Goal: Book appointment/travel/reservation

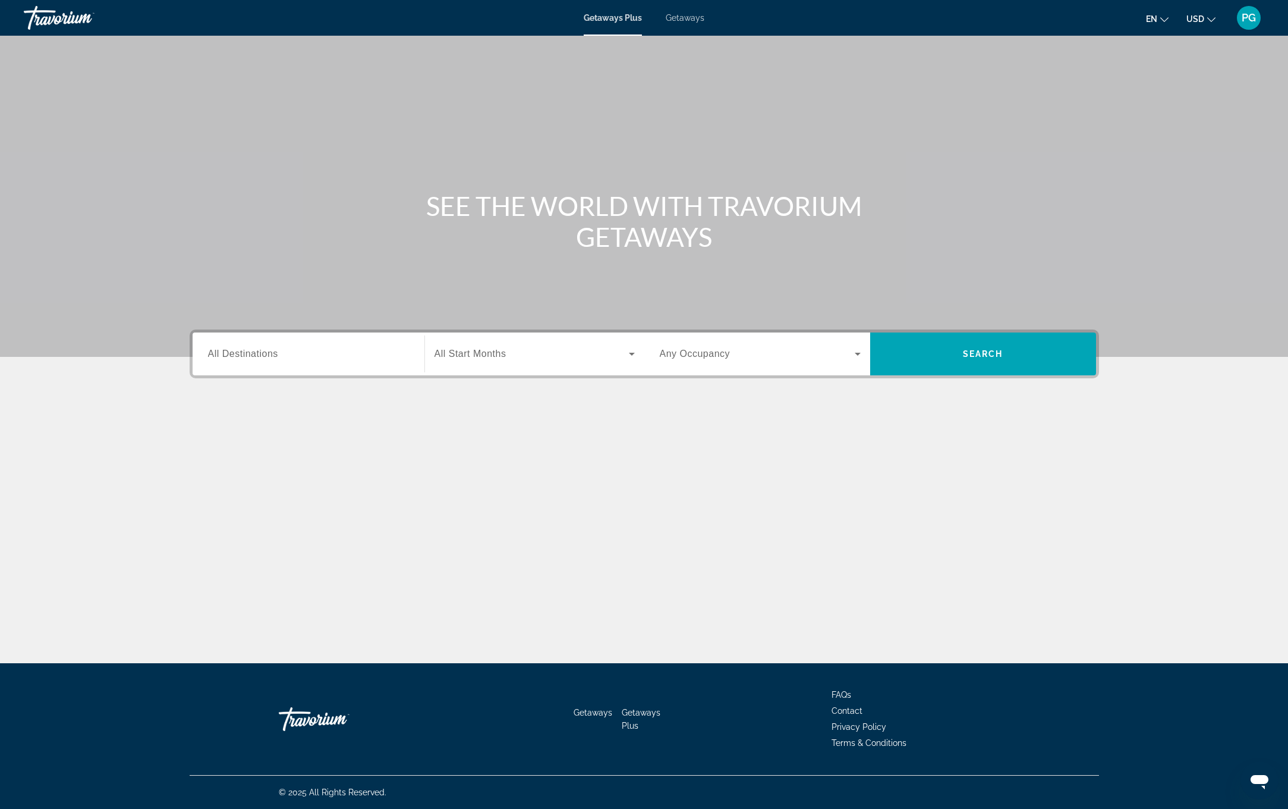
click at [282, 345] on div "Search widget" at bounding box center [308, 354] width 201 height 34
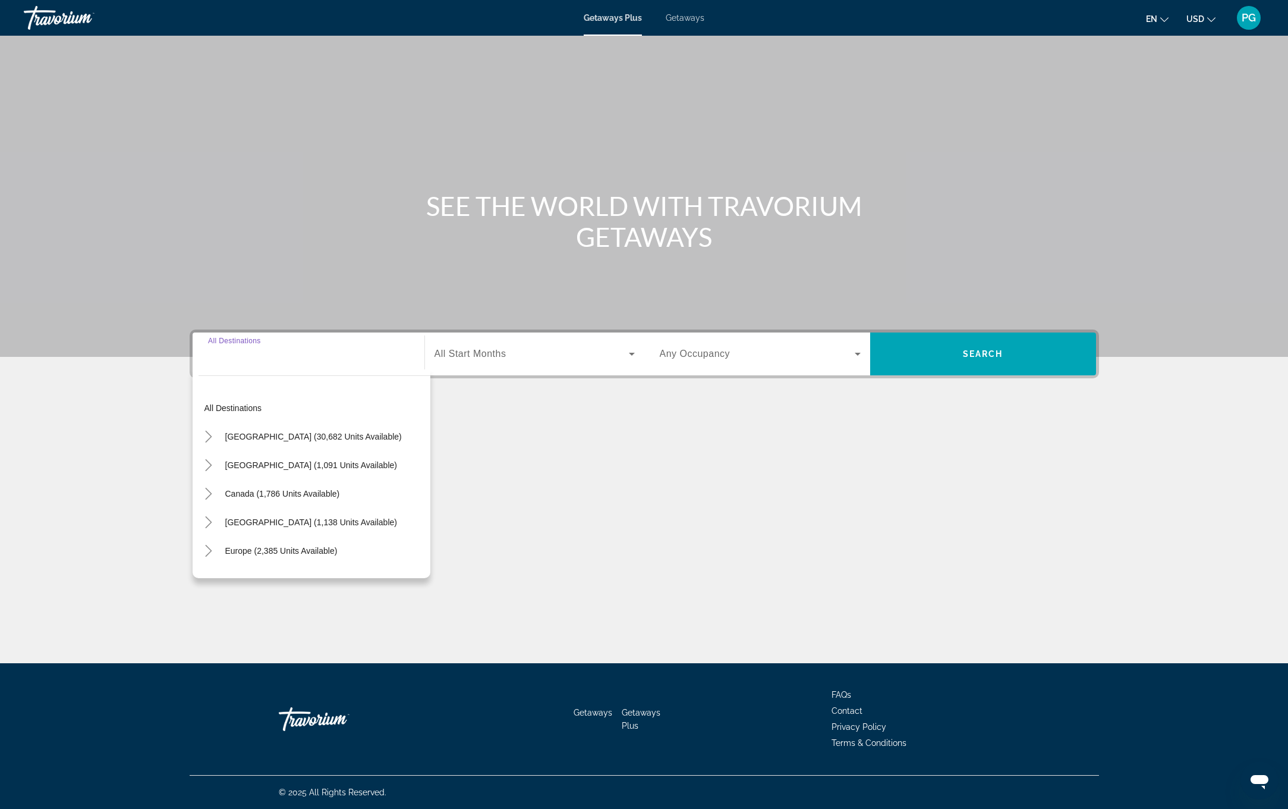
scroll to position [0, 1]
click at [285, 362] on div "Search widget" at bounding box center [308, 354] width 201 height 34
click at [266, 353] on input "Destination All Destinations" at bounding box center [308, 354] width 201 height 14
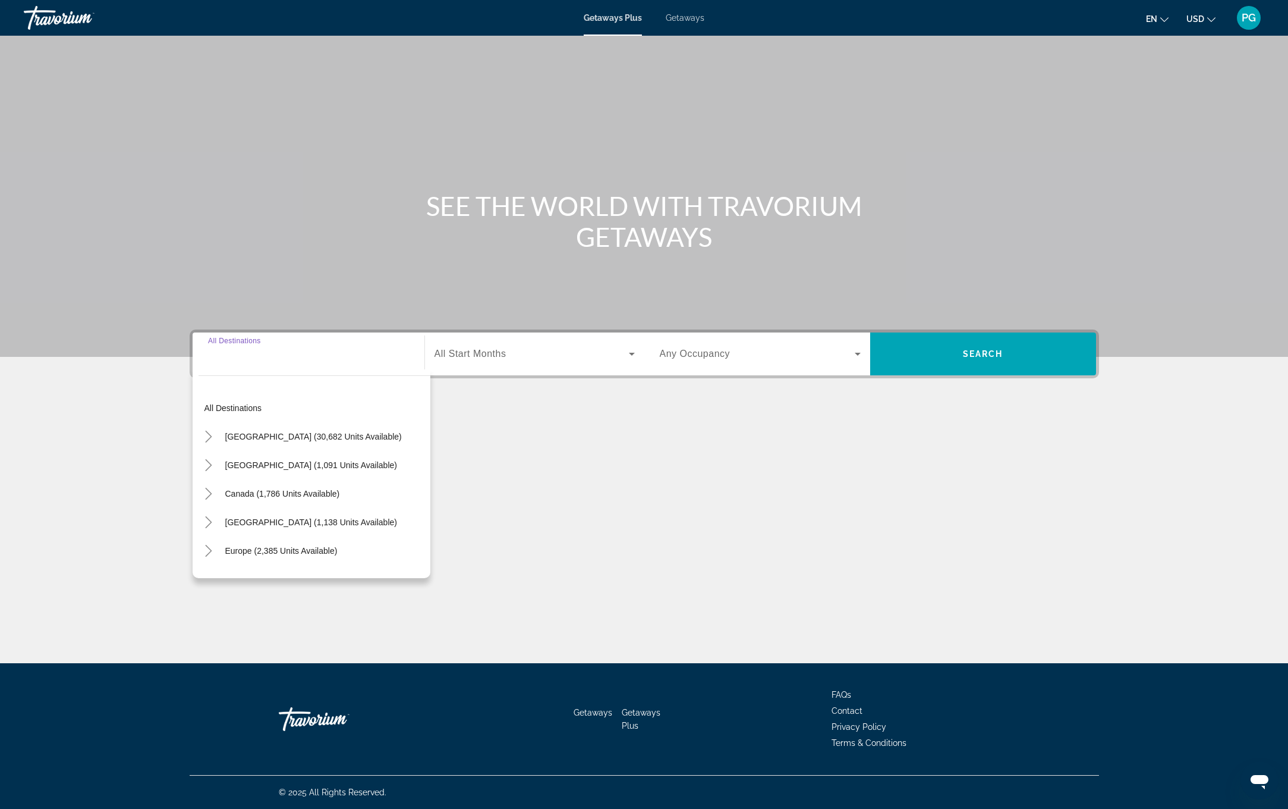
click at [247, 344] on div "Destination All Destinations" at bounding box center [308, 354] width 201 height 34
click at [476, 351] on span "All Start Months" at bounding box center [471, 353] width 72 height 10
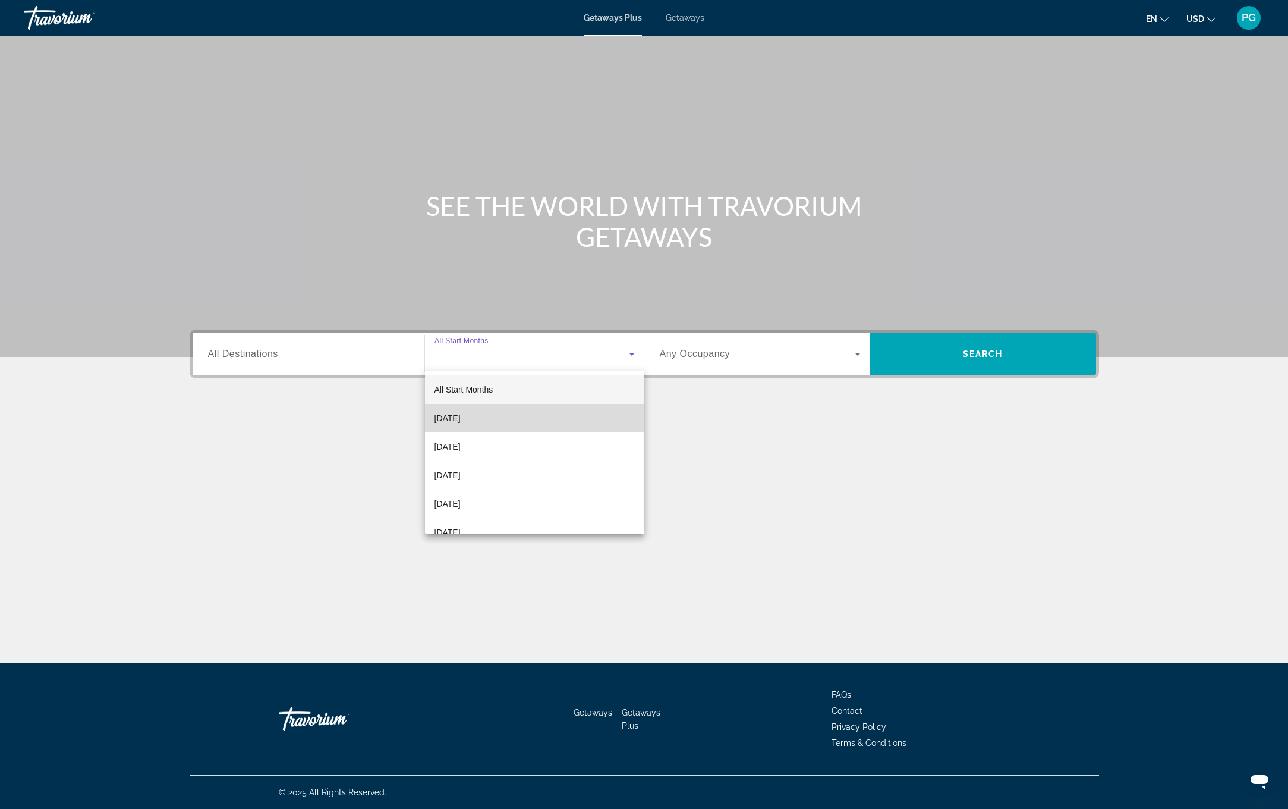
click at [461, 418] on span "[DATE]" at bounding box center [448, 418] width 26 height 14
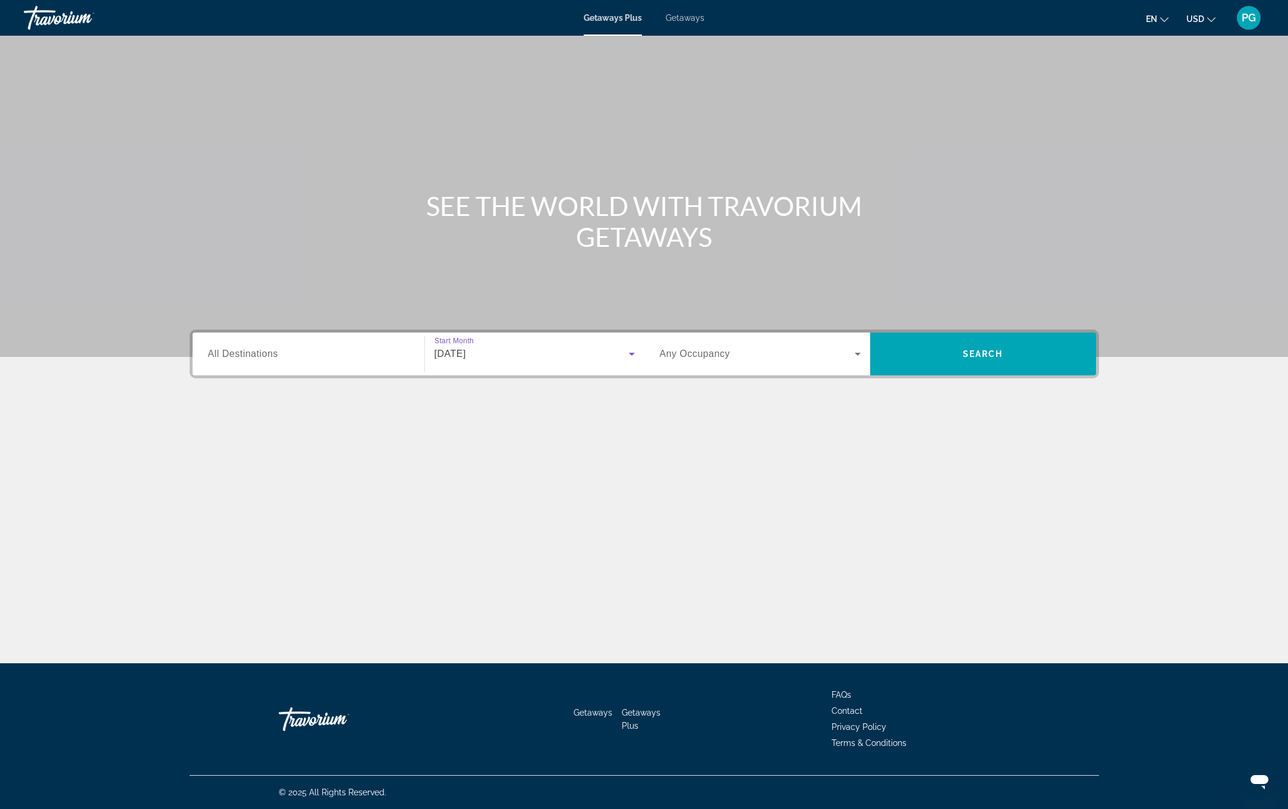
click at [829, 356] on span "Search widget" at bounding box center [757, 354] width 195 height 14
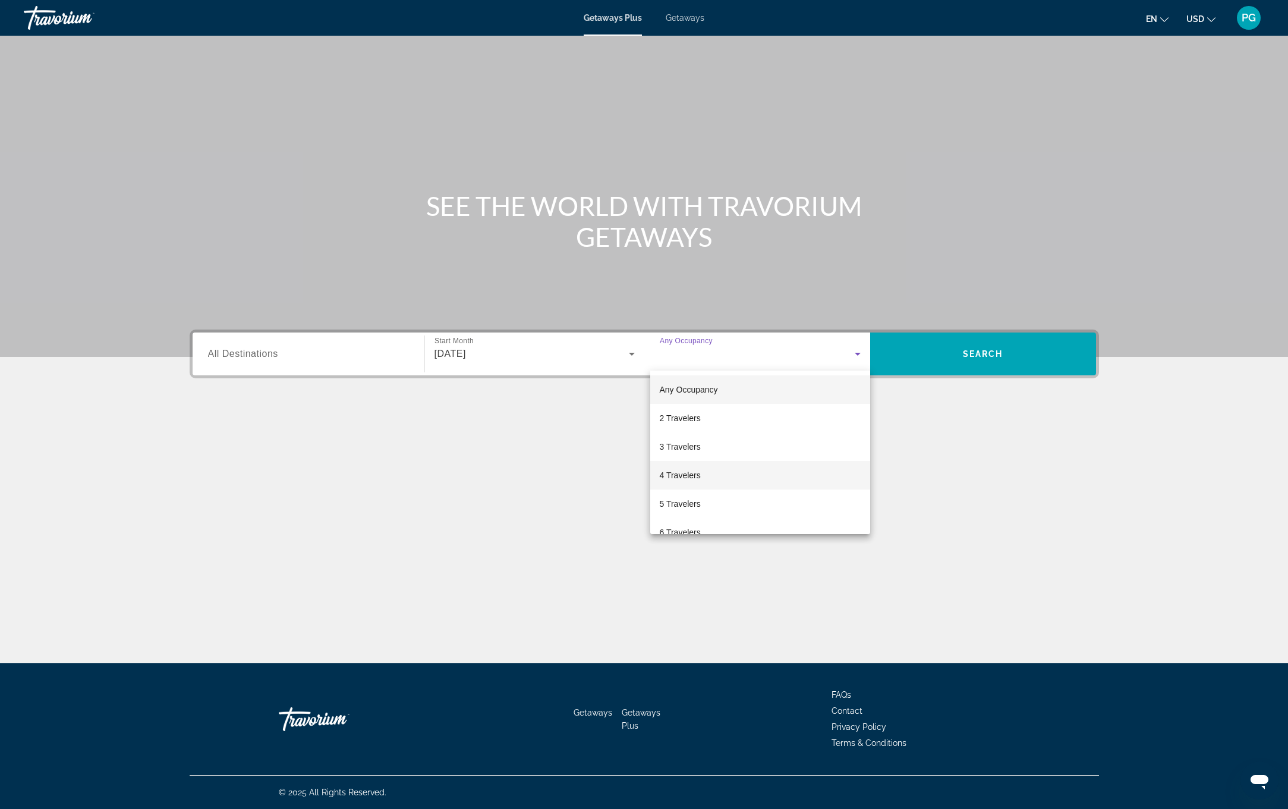
click at [686, 472] on span "4 Travelers" at bounding box center [680, 475] width 41 height 14
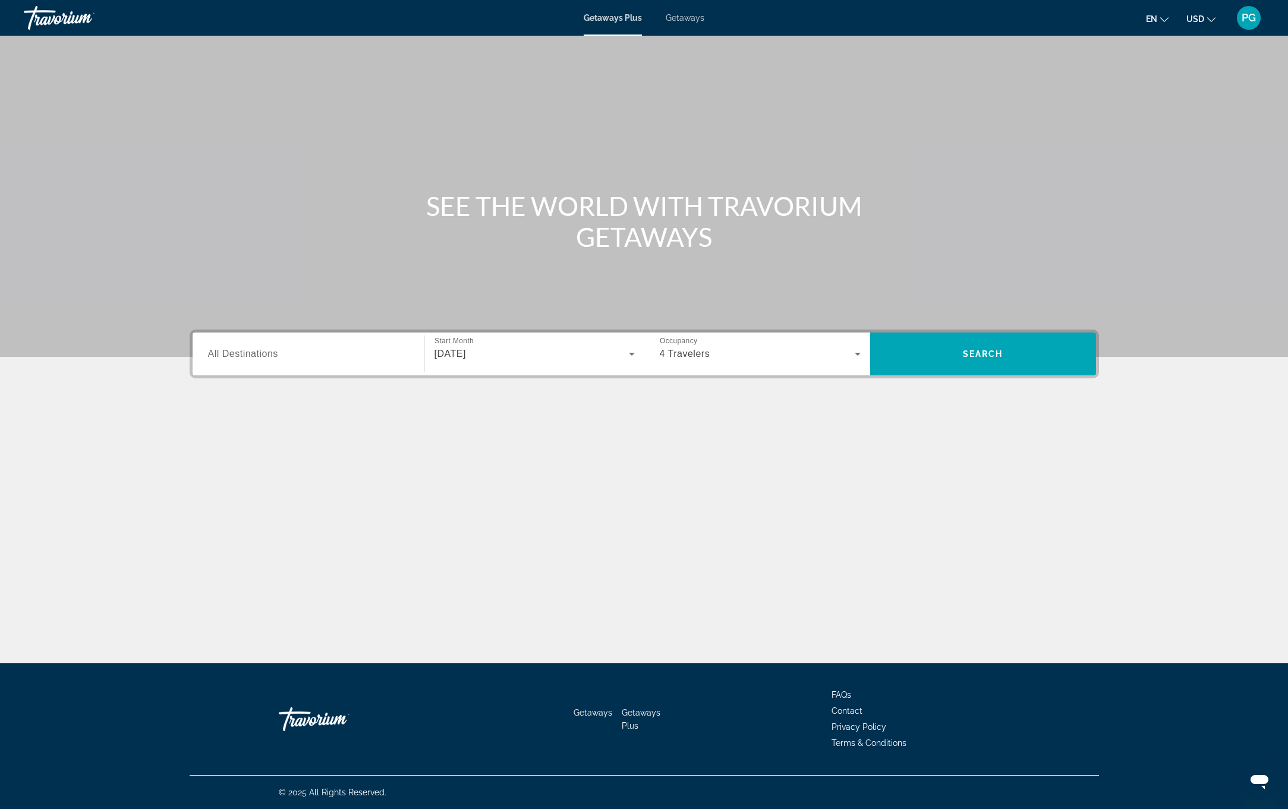
click at [276, 357] on span "All Destinations" at bounding box center [243, 353] width 70 height 10
click at [276, 357] on input "Destination All Destinations" at bounding box center [308, 354] width 201 height 14
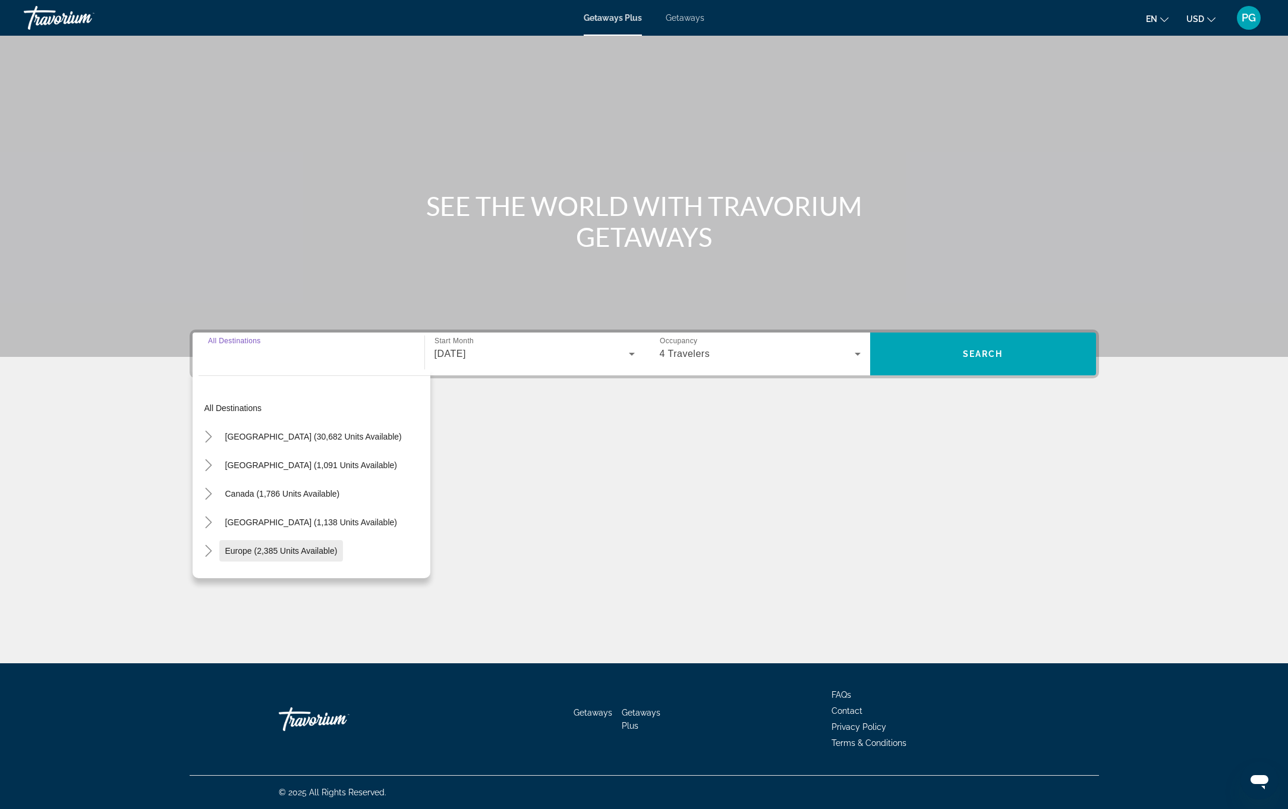
click at [272, 550] on span "Europe (2,385 units available)" at bounding box center [281, 551] width 112 height 10
type input "**********"
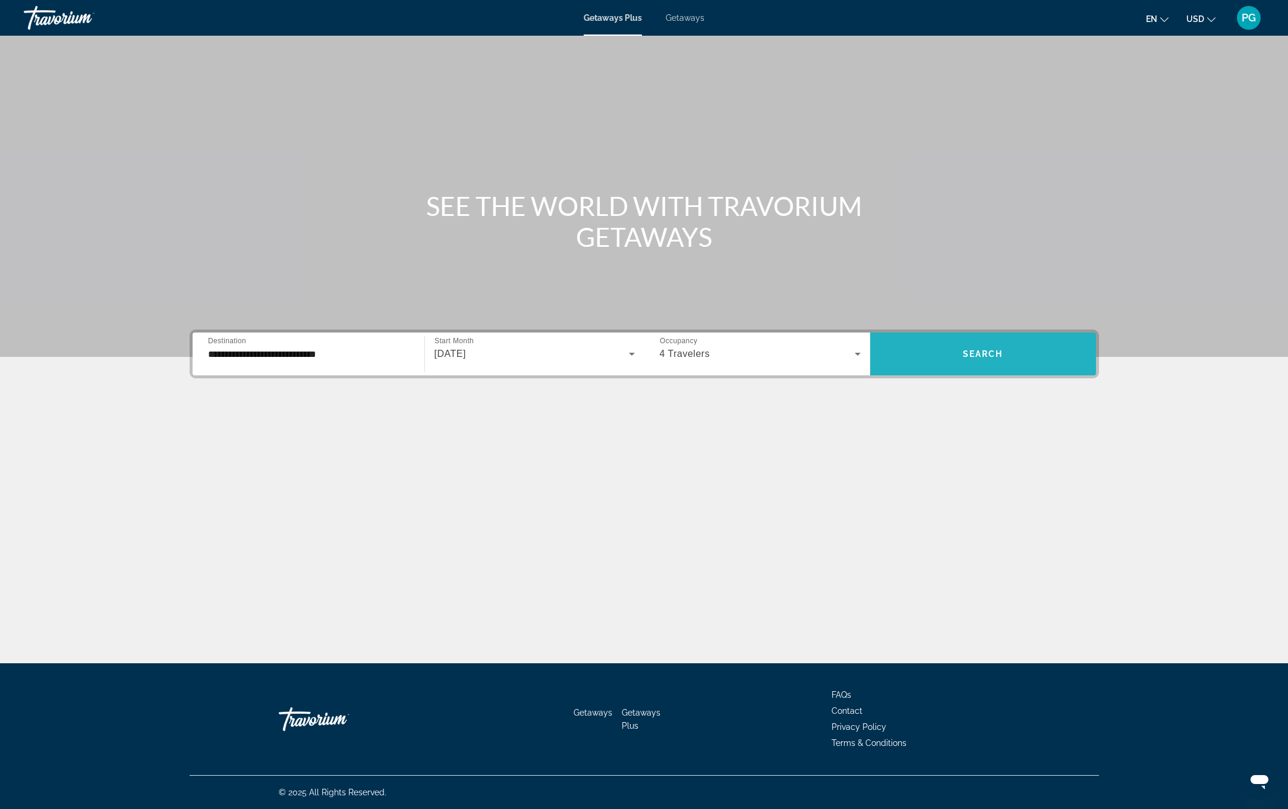
click at [980, 354] on span "Search" at bounding box center [983, 354] width 40 height 10
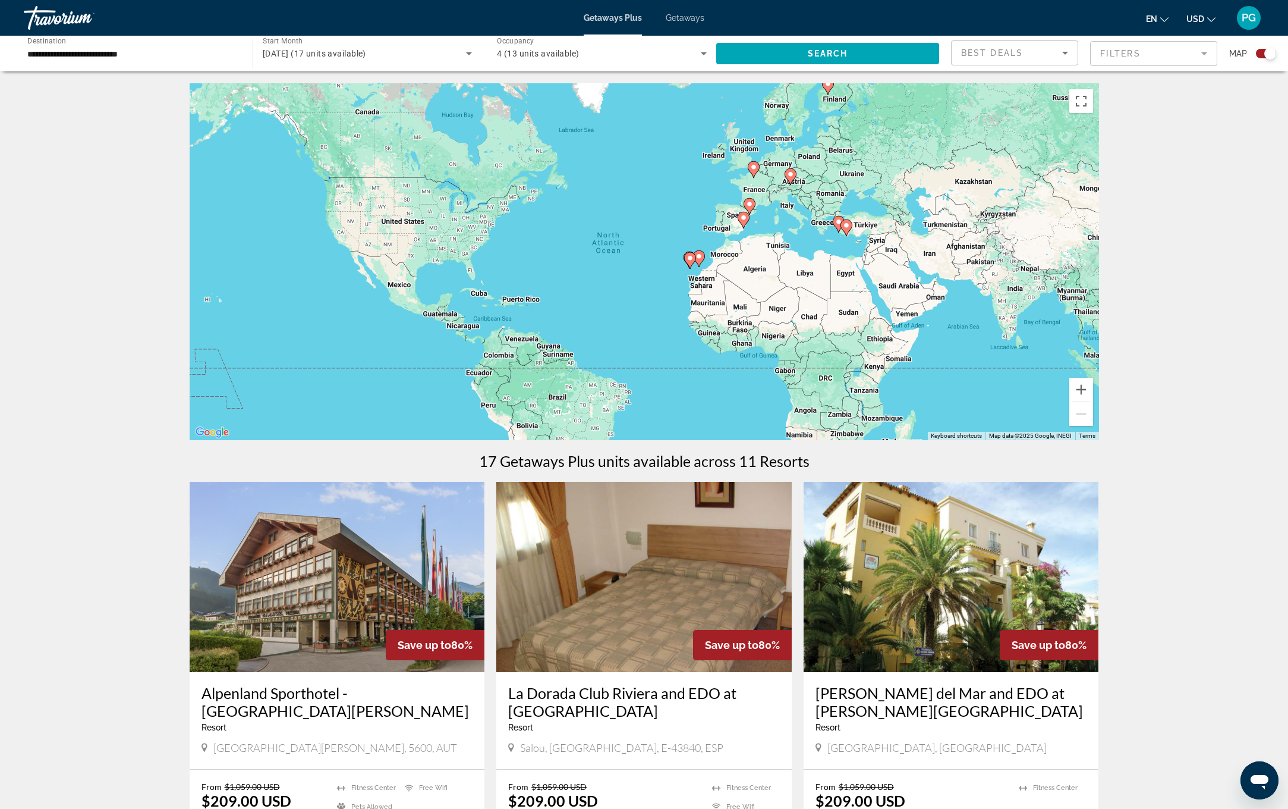
scroll to position [3, 0]
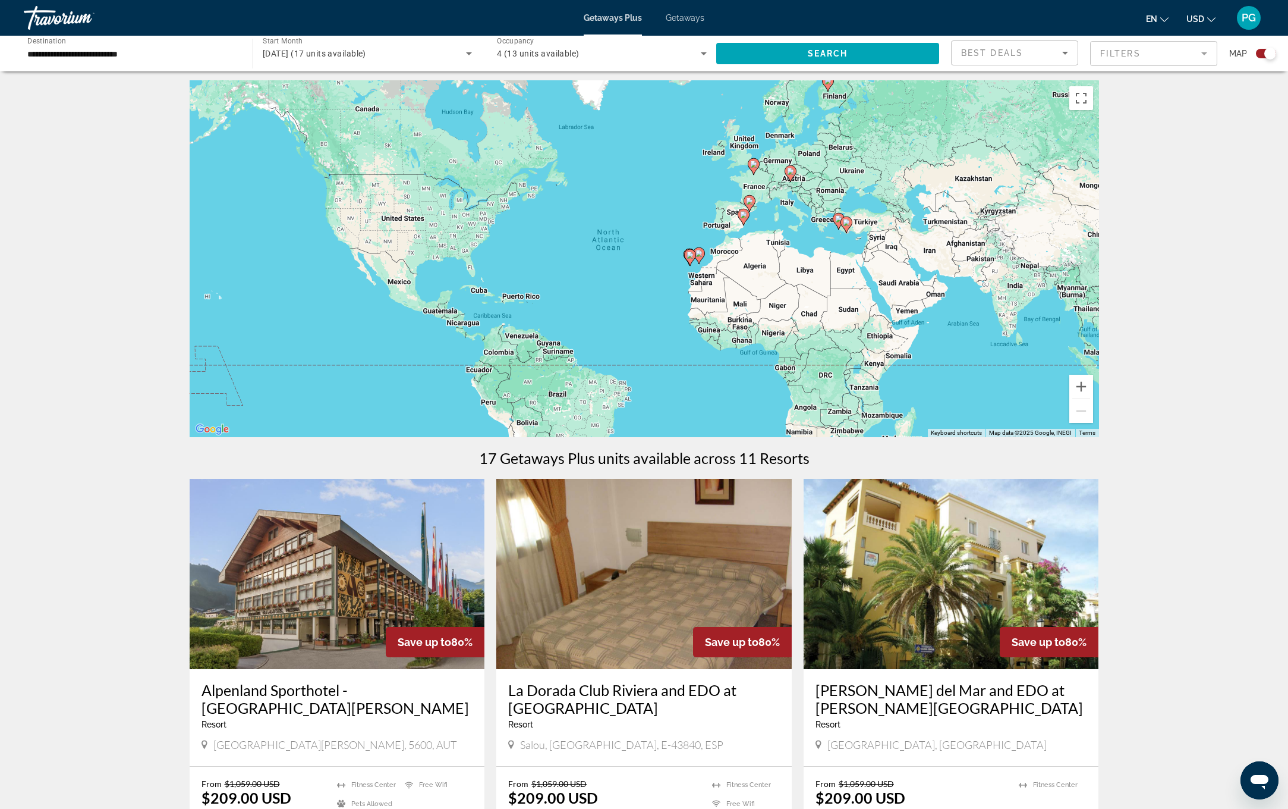
click at [795, 213] on div "To activate drag with keyboard, press Alt + Enter. Once in keyboard drag state,…" at bounding box center [645, 258] width 910 height 357
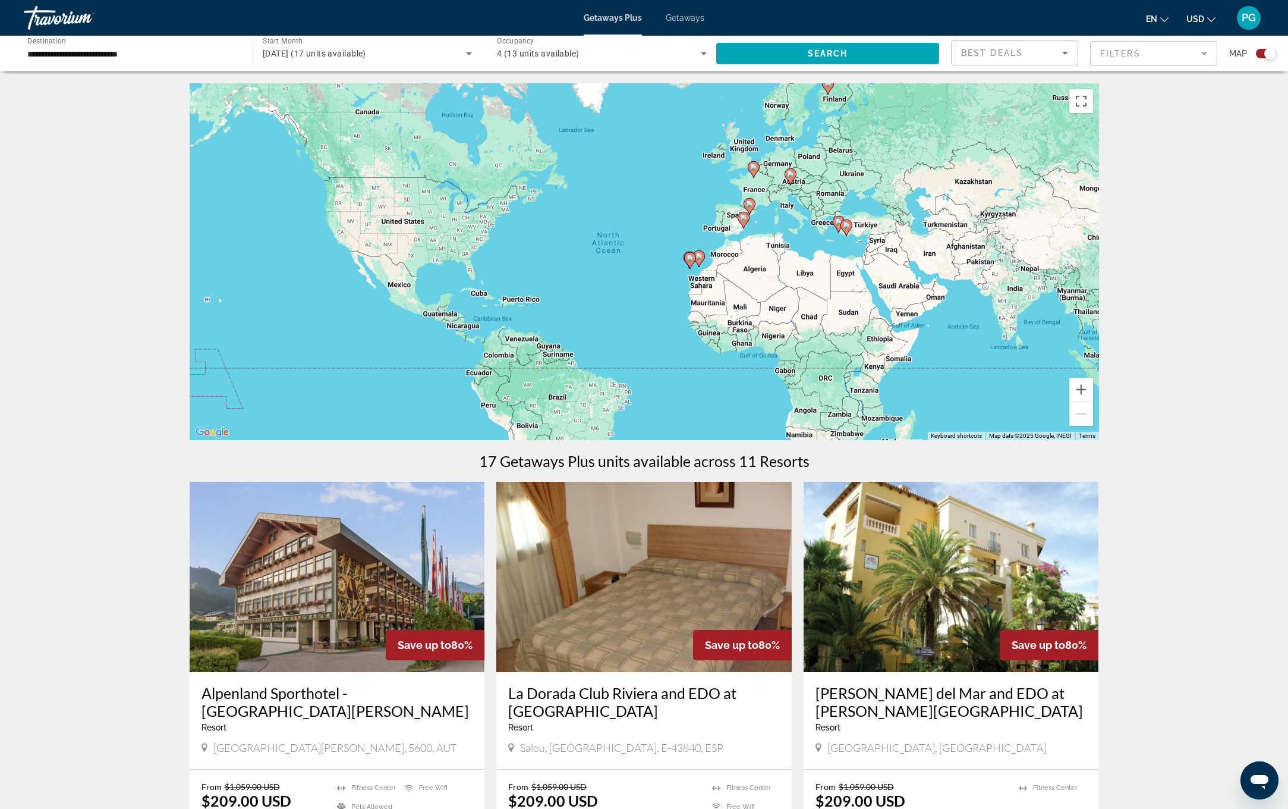
scroll to position [0, 0]
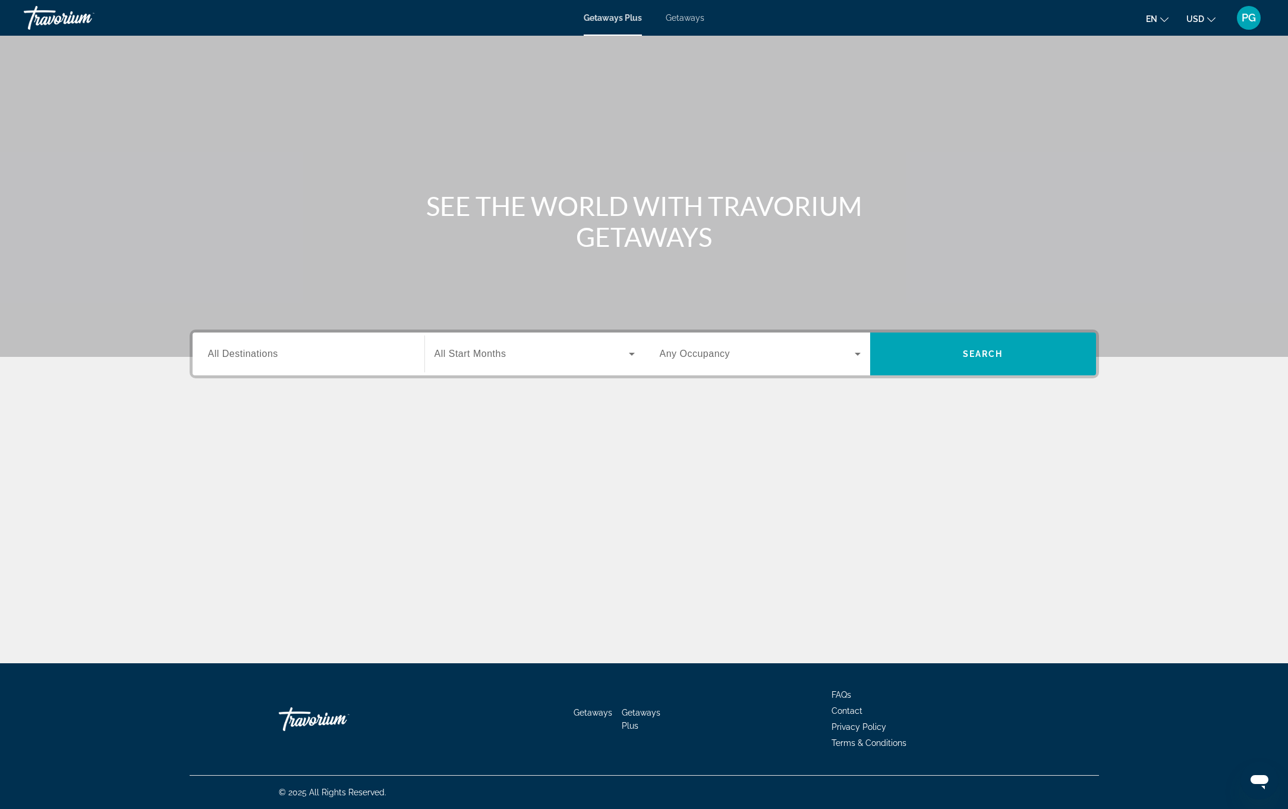
click at [472, 355] on span "All Start Months" at bounding box center [471, 353] width 72 height 10
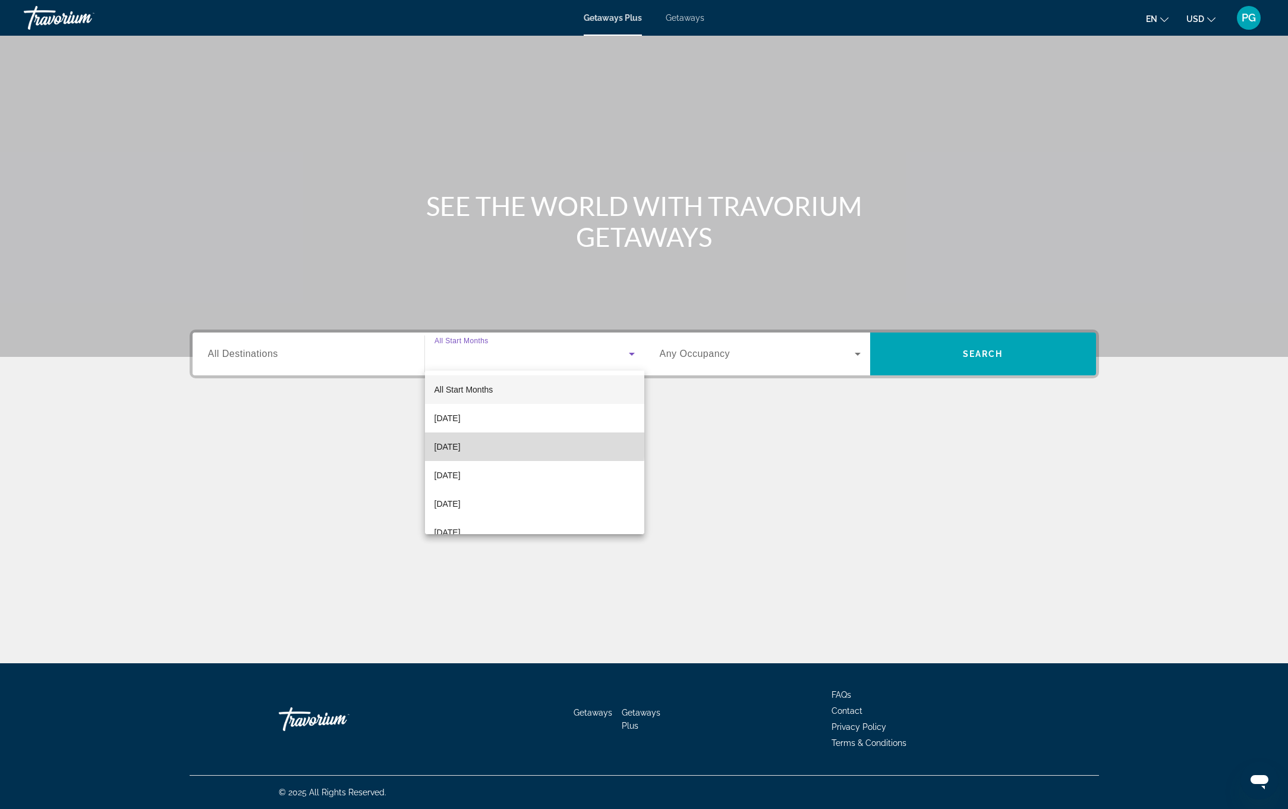
click at [454, 442] on span "[DATE]" at bounding box center [448, 446] width 26 height 14
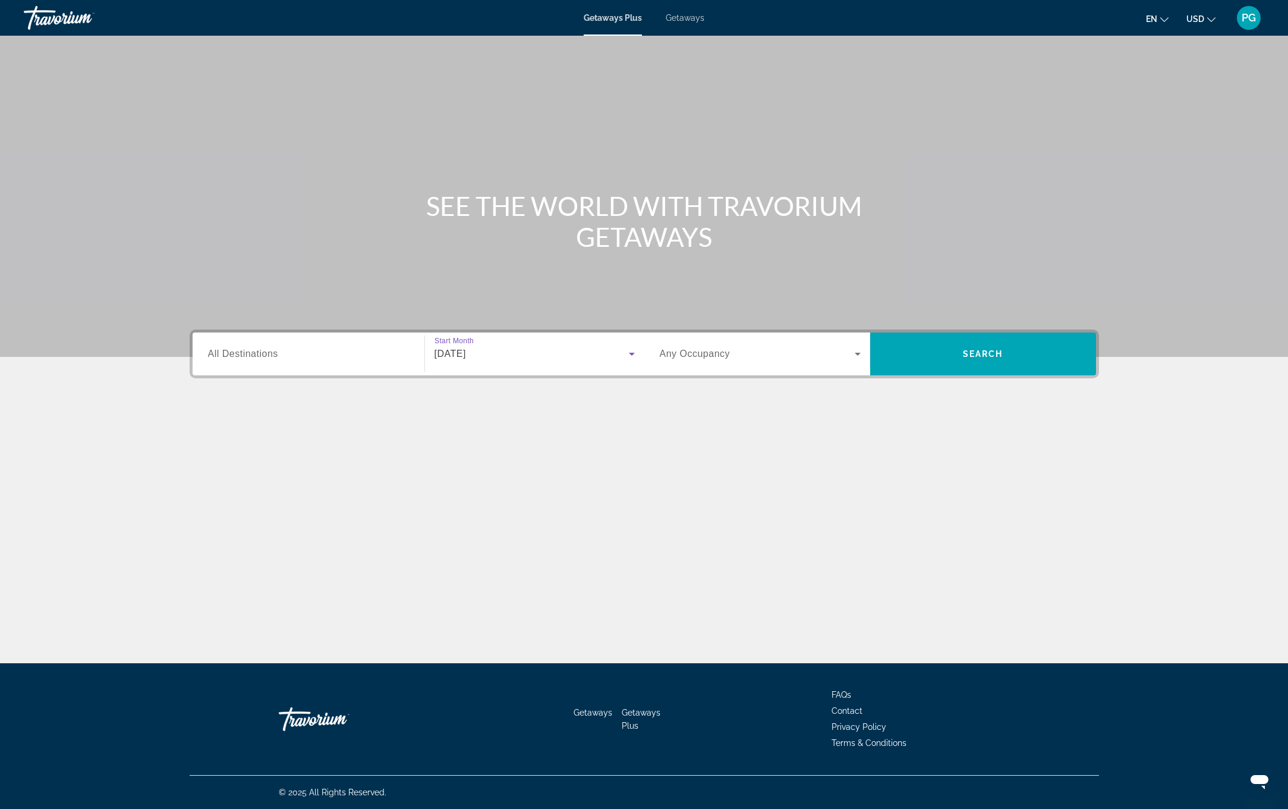
click at [835, 364] on div "Search widget" at bounding box center [760, 353] width 201 height 33
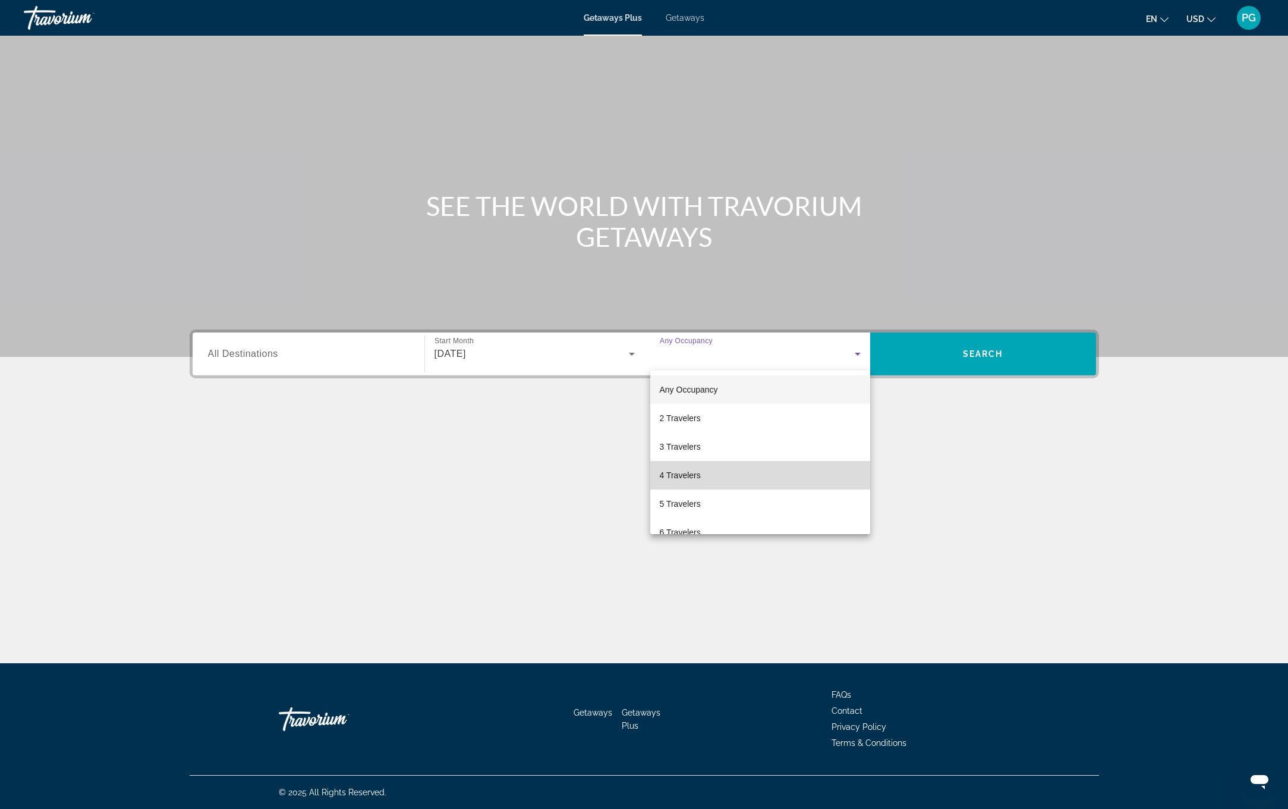
click at [738, 474] on mat-option "4 Travelers" at bounding box center [760, 475] width 220 height 29
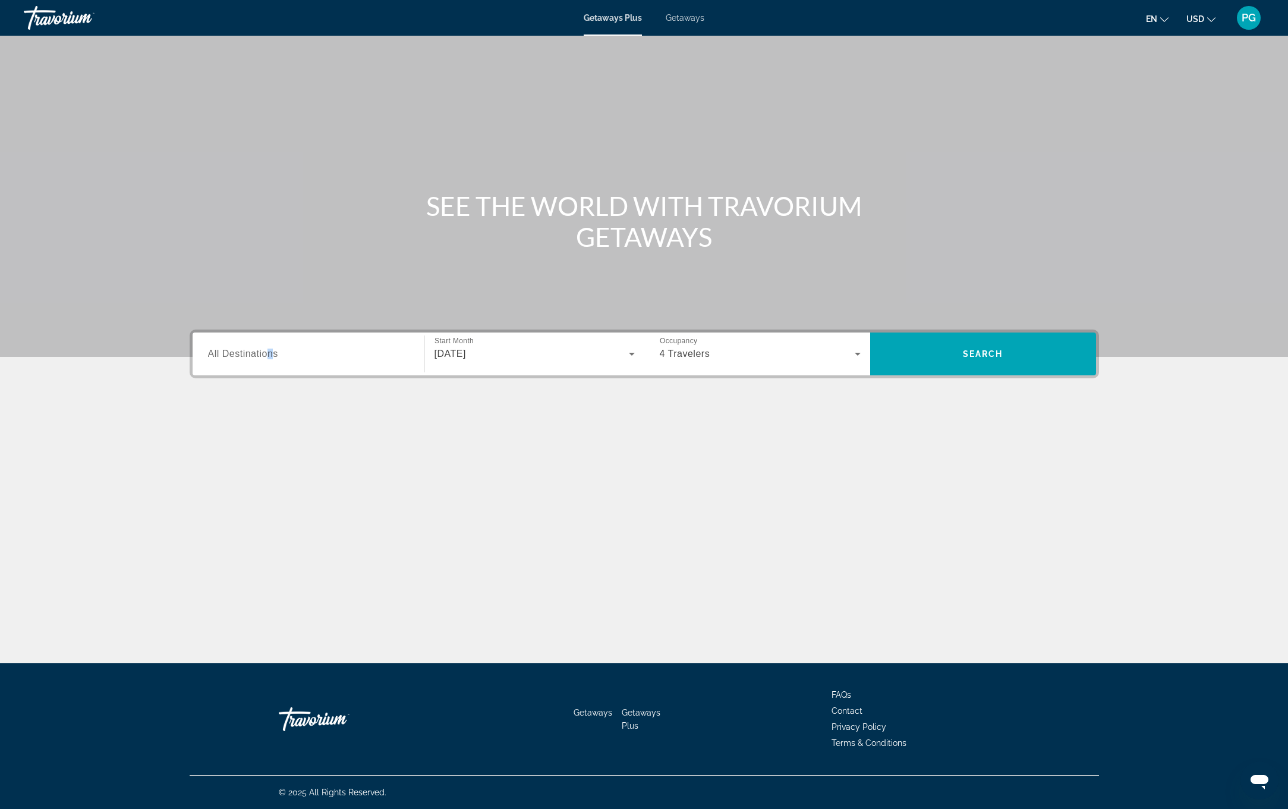
click at [272, 351] on span "All Destinations" at bounding box center [243, 353] width 70 height 10
click at [272, 351] on input "Destination All Destinations" at bounding box center [308, 354] width 201 height 14
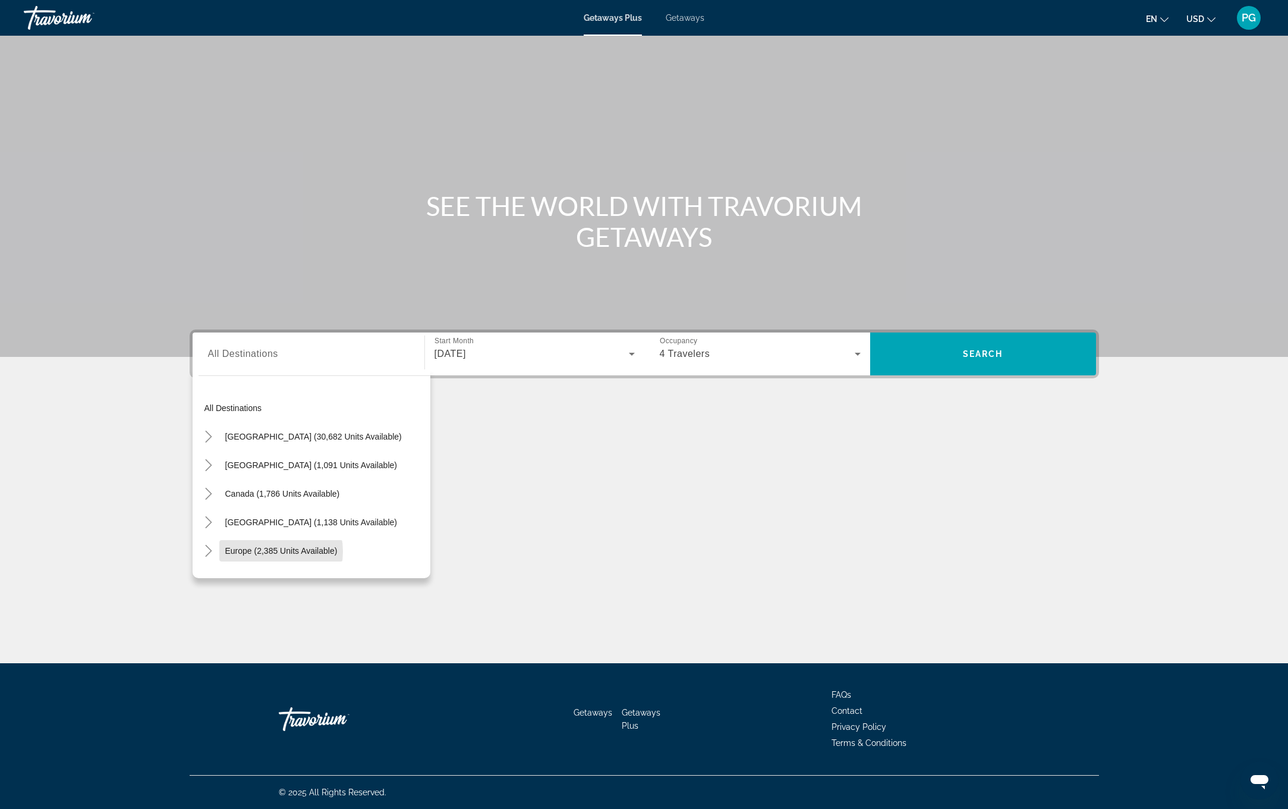
click at [266, 548] on span "Europe (2,385 units available)" at bounding box center [281, 551] width 112 height 10
type input "**********"
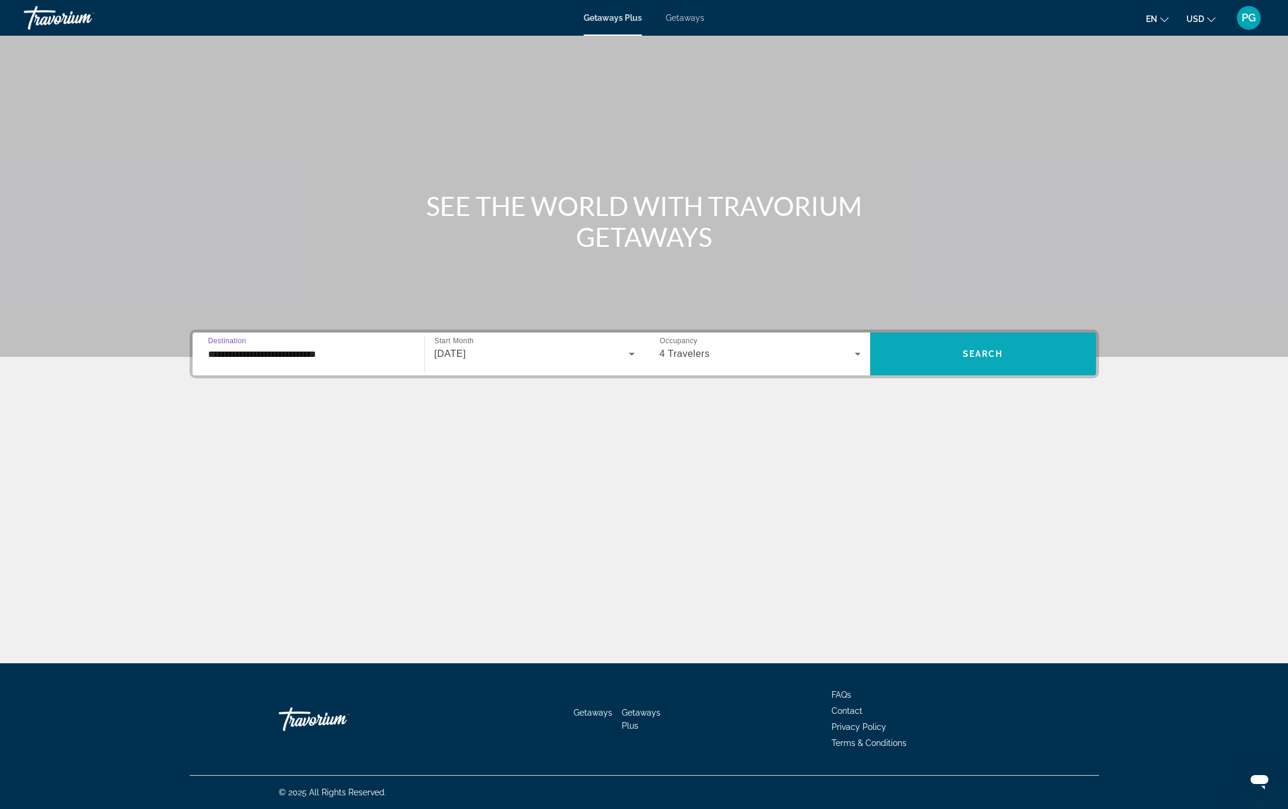
click at [977, 355] on span "Search" at bounding box center [983, 354] width 40 height 10
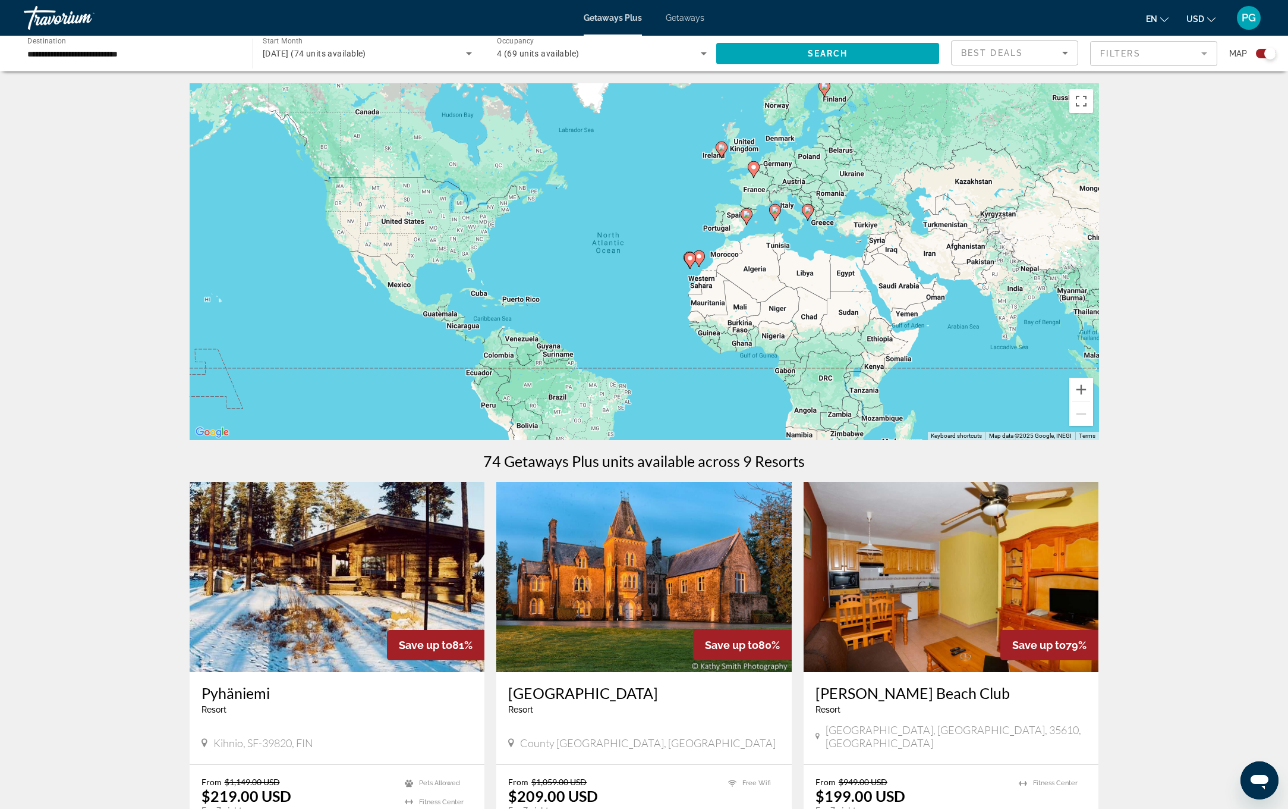
click at [776, 214] on icon "Main content" at bounding box center [774, 212] width 11 height 15
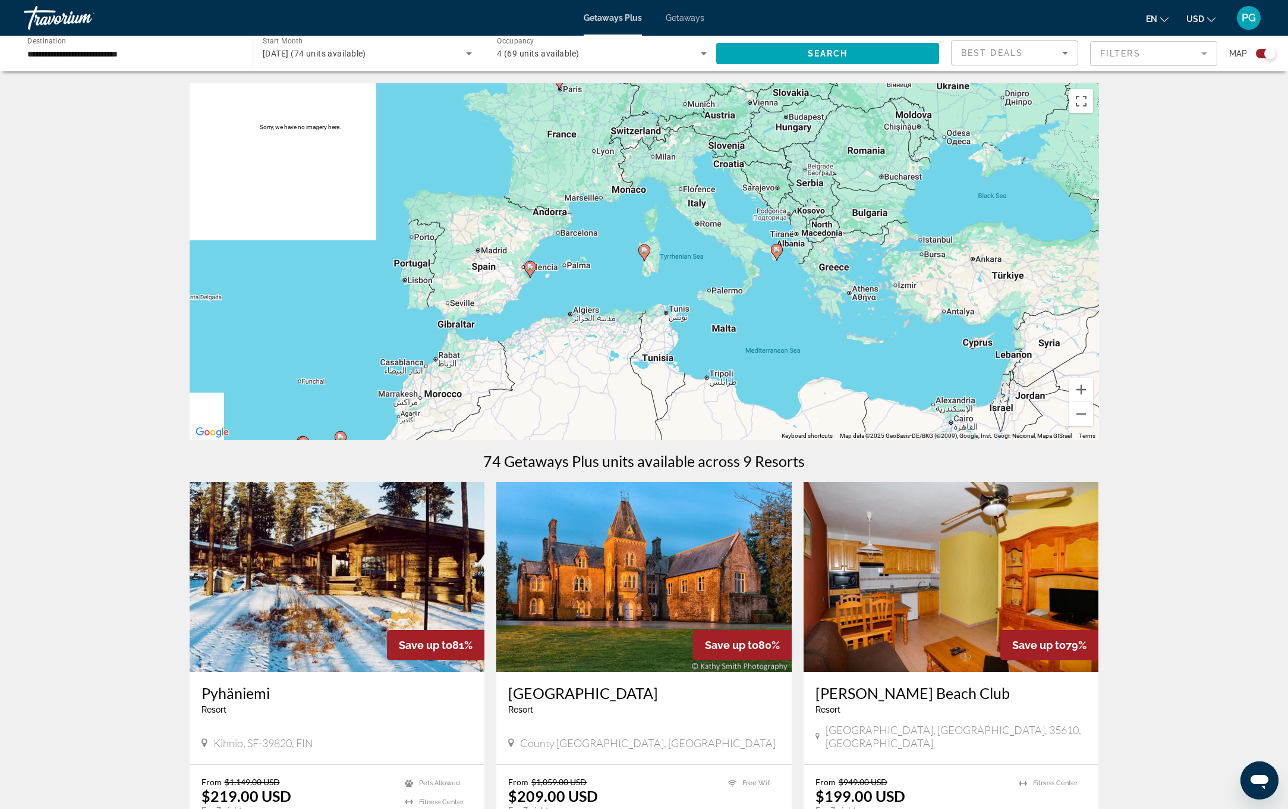
click at [644, 256] on icon "Main content" at bounding box center [643, 252] width 11 height 15
type input "**********"
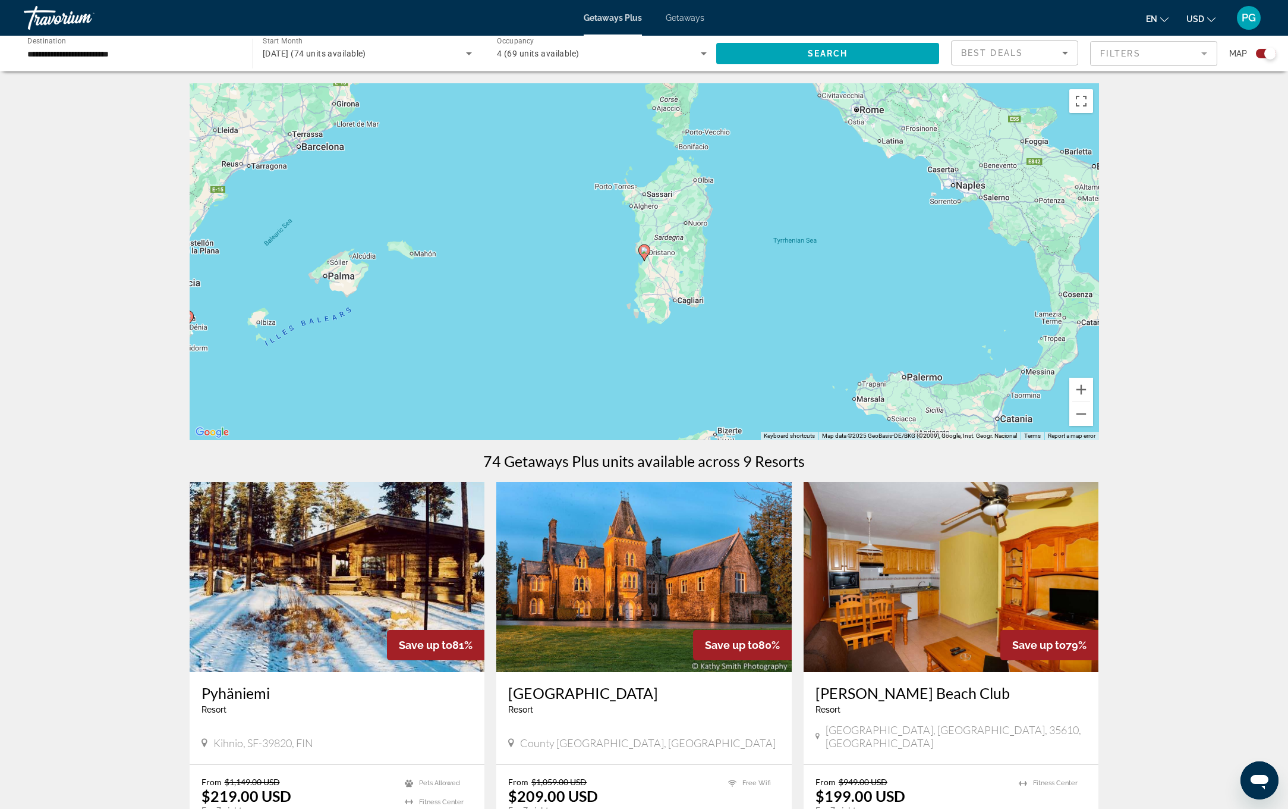
click at [642, 250] on image "Main content" at bounding box center [644, 250] width 7 height 7
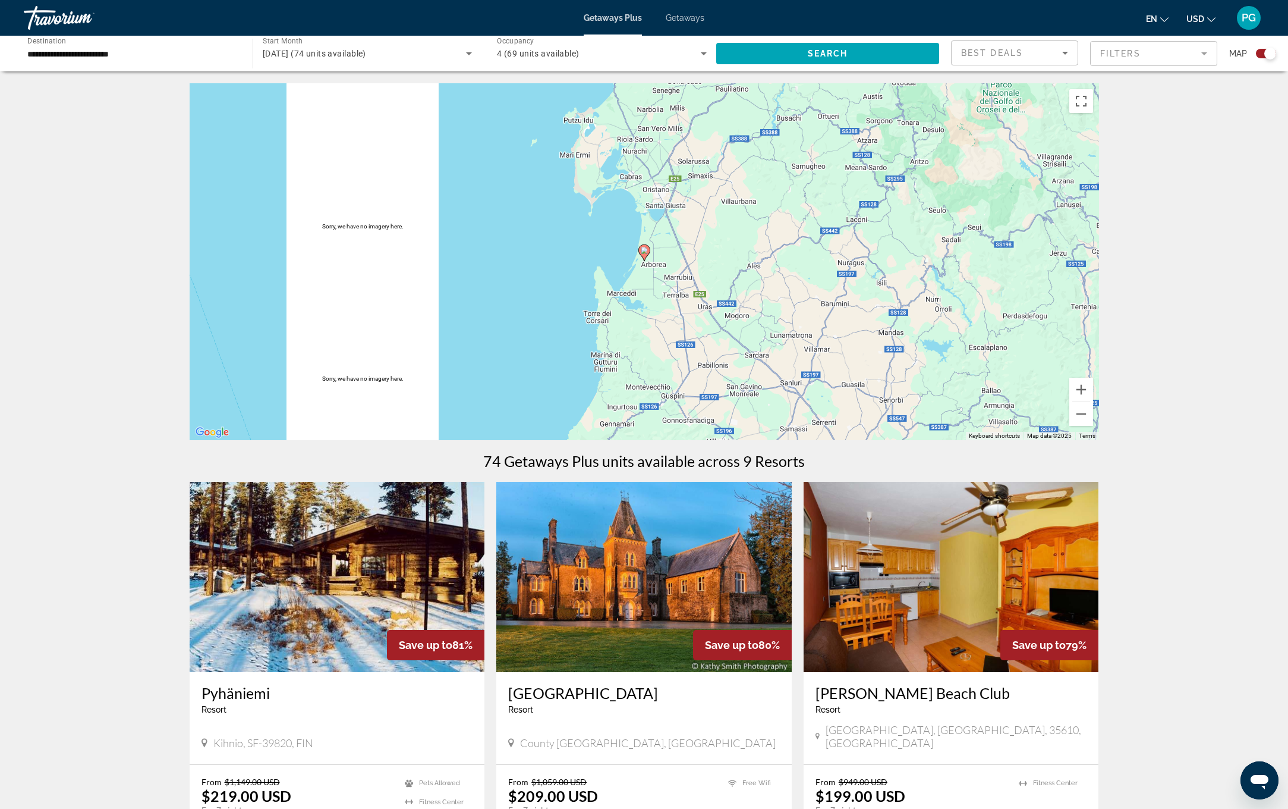
click at [642, 251] on image "Main content" at bounding box center [644, 250] width 7 height 7
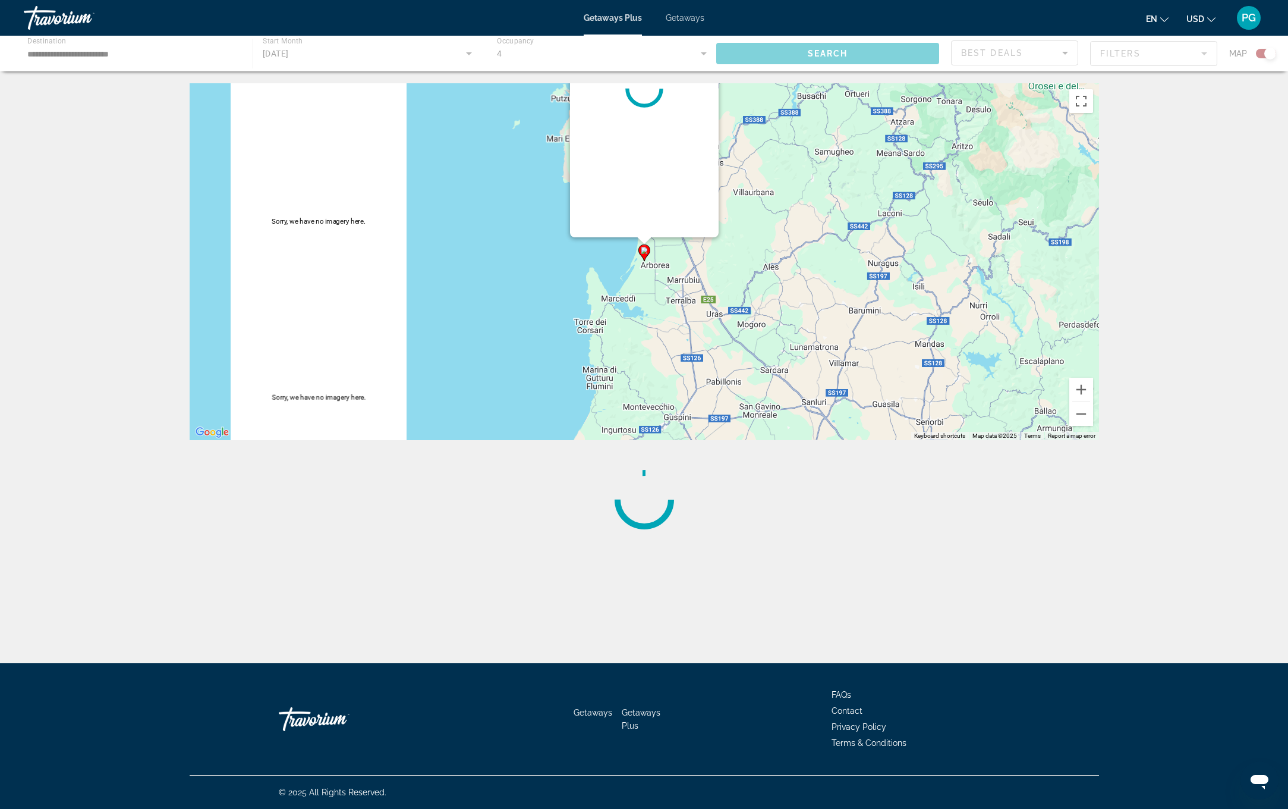
click at [641, 251] on image "Main content" at bounding box center [644, 250] width 7 height 7
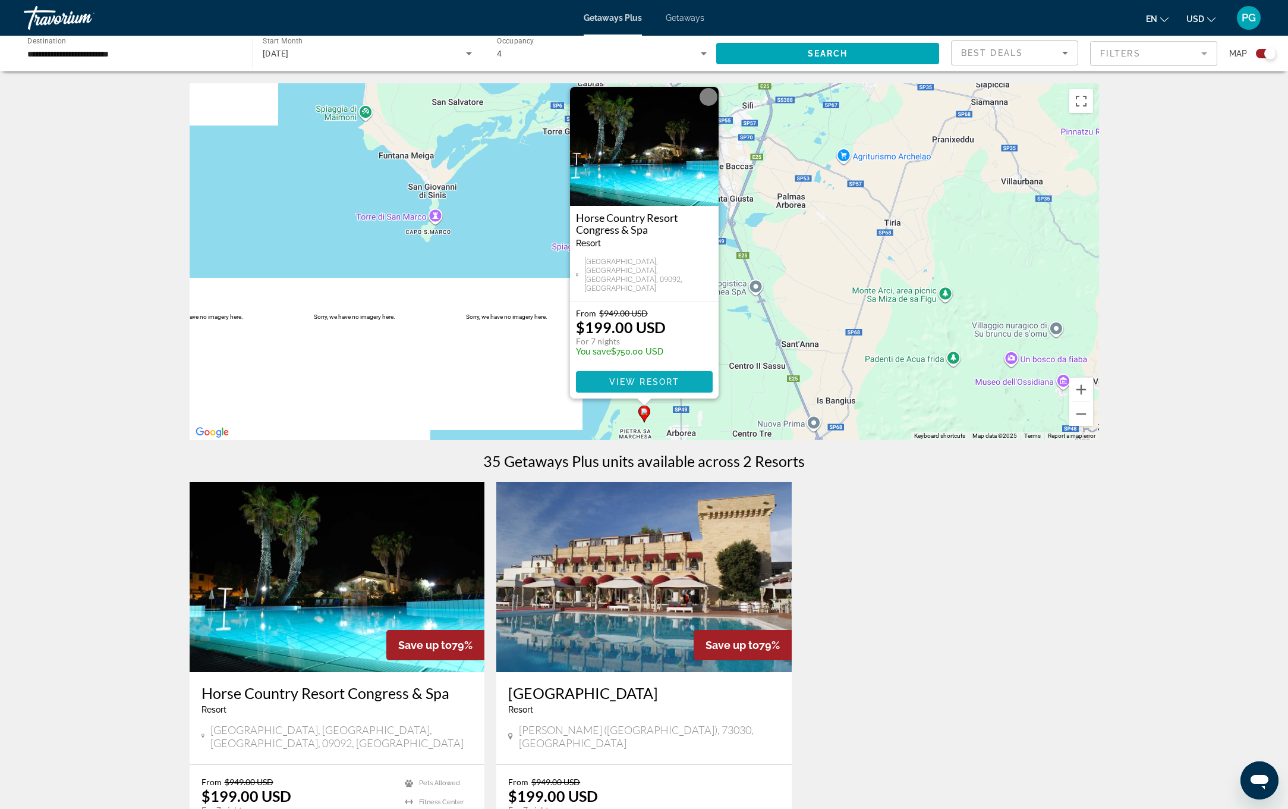
scroll to position [0, 1]
click at [647, 382] on span "View Resort" at bounding box center [644, 382] width 70 height 10
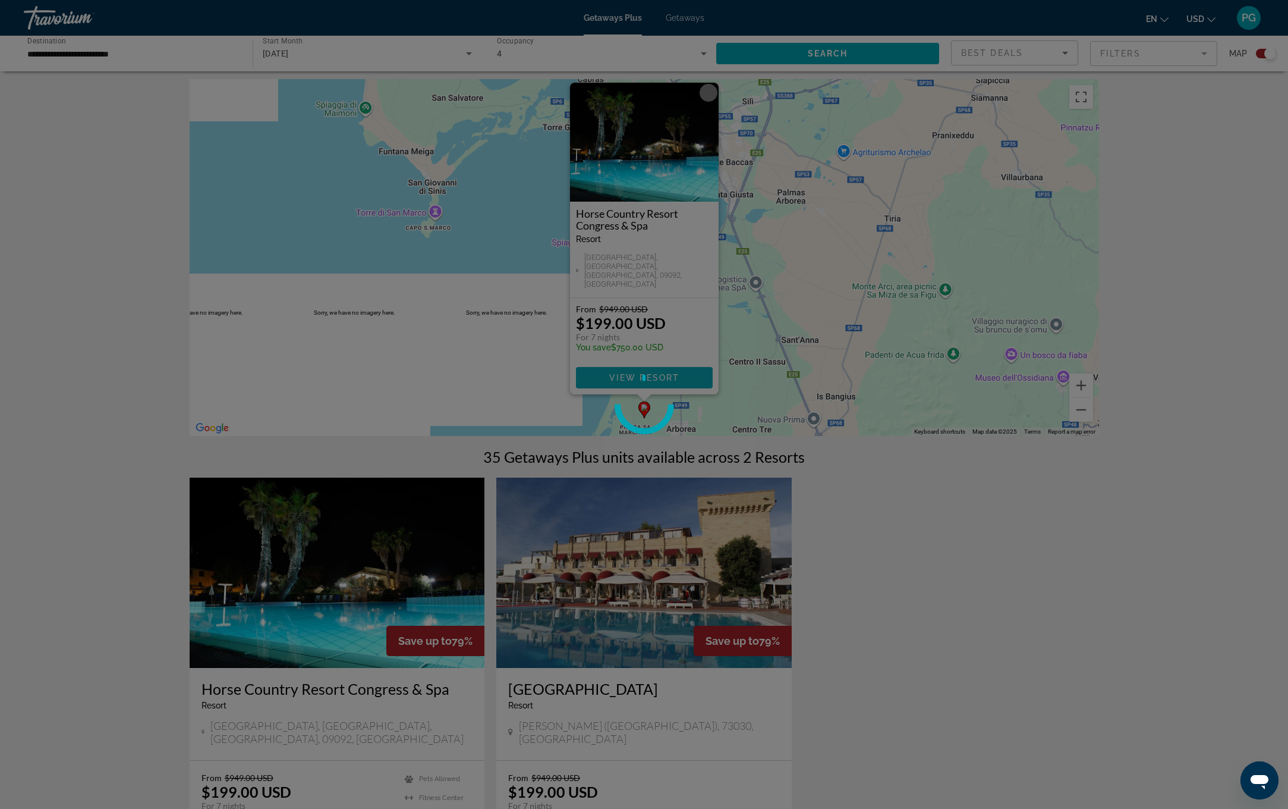
scroll to position [5, 0]
